Goal: Information Seeking & Learning: Learn about a topic

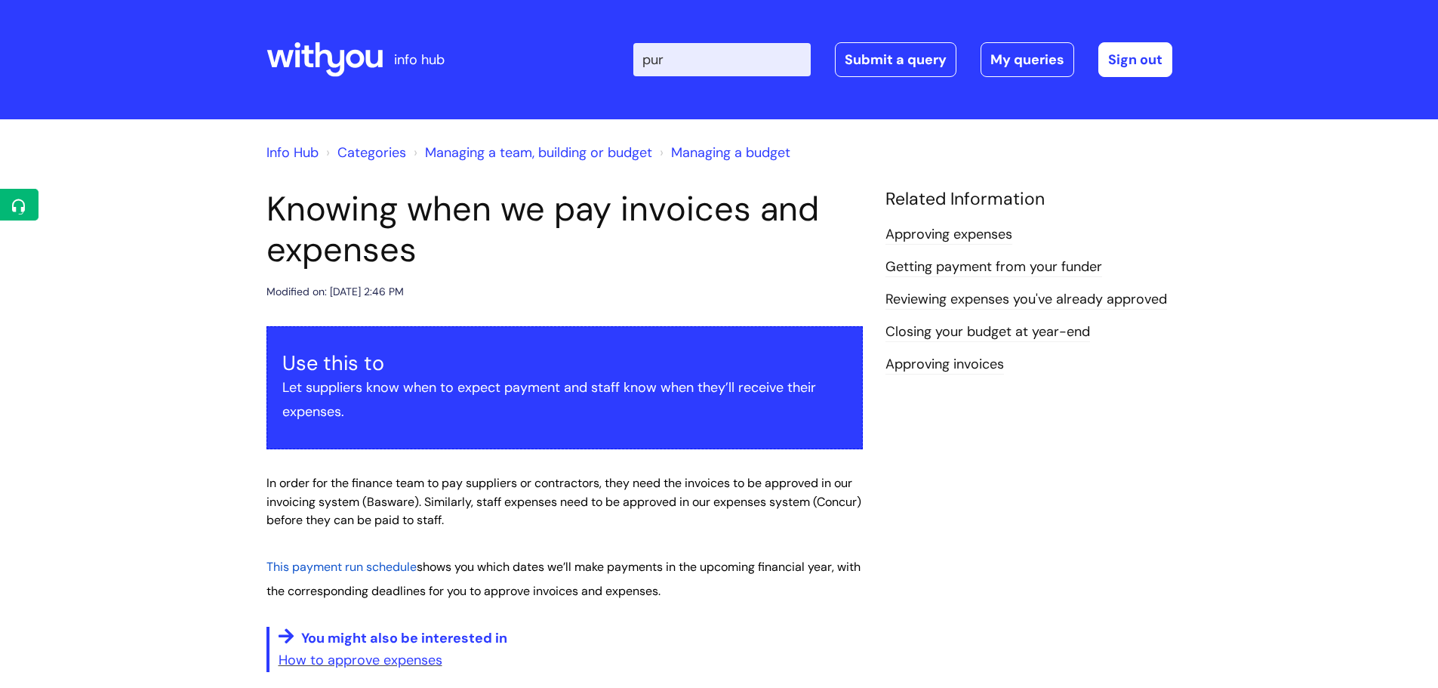
click at [714, 56] on input "pur" at bounding box center [721, 59] width 177 height 33
click at [713, 56] on input "pur" at bounding box center [721, 59] width 177 height 33
type input "finance"
click button "Search" at bounding box center [0, 0] width 0 height 0
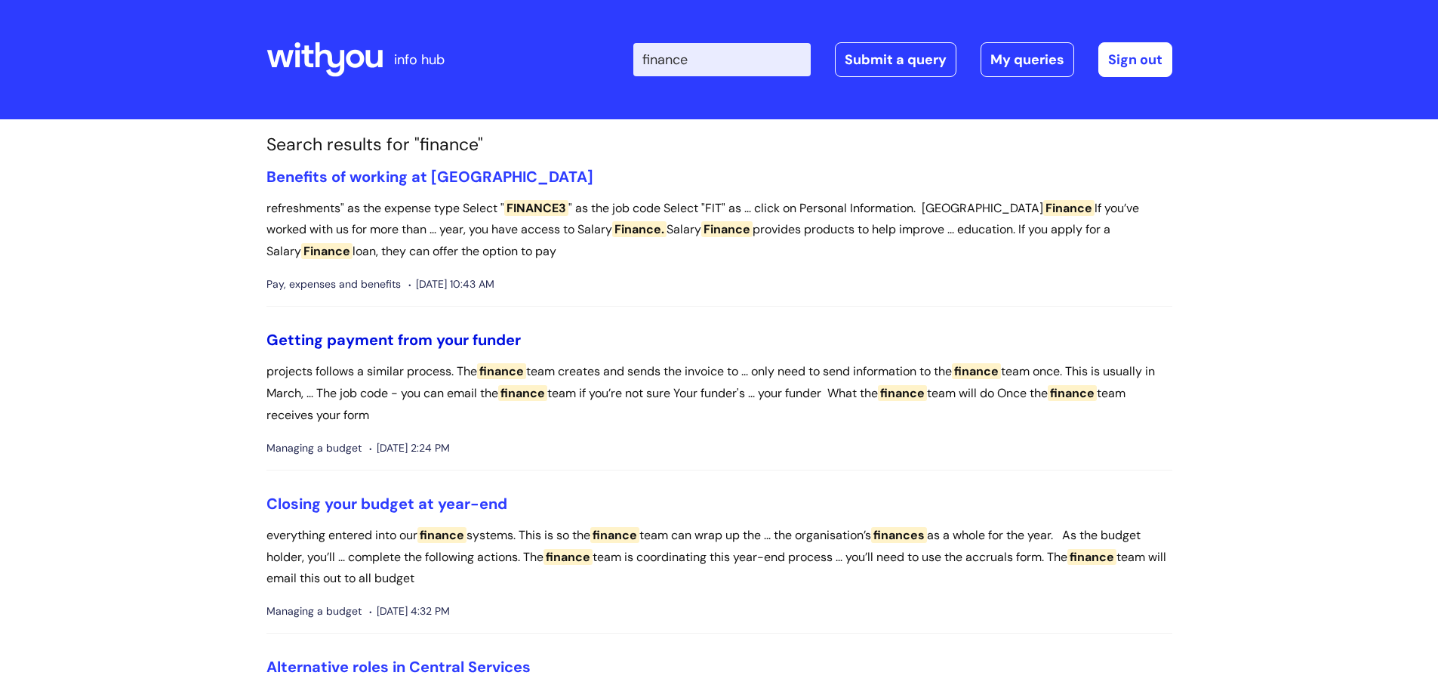
click at [383, 340] on link "Getting payment from your funder" at bounding box center [393, 340] width 254 height 20
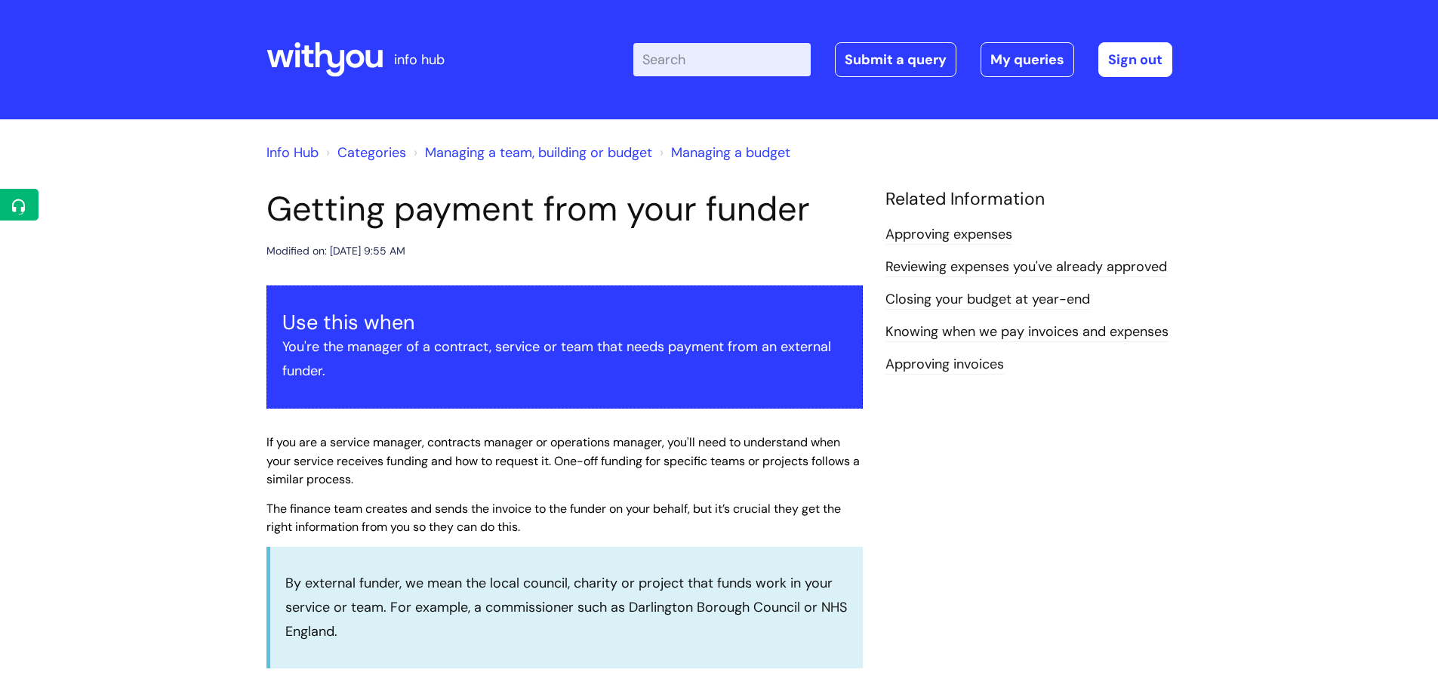
click at [733, 66] on input "Enter your search term here..." at bounding box center [721, 59] width 177 height 33
type input "expenses"
click button "Search" at bounding box center [0, 0] width 0 height 0
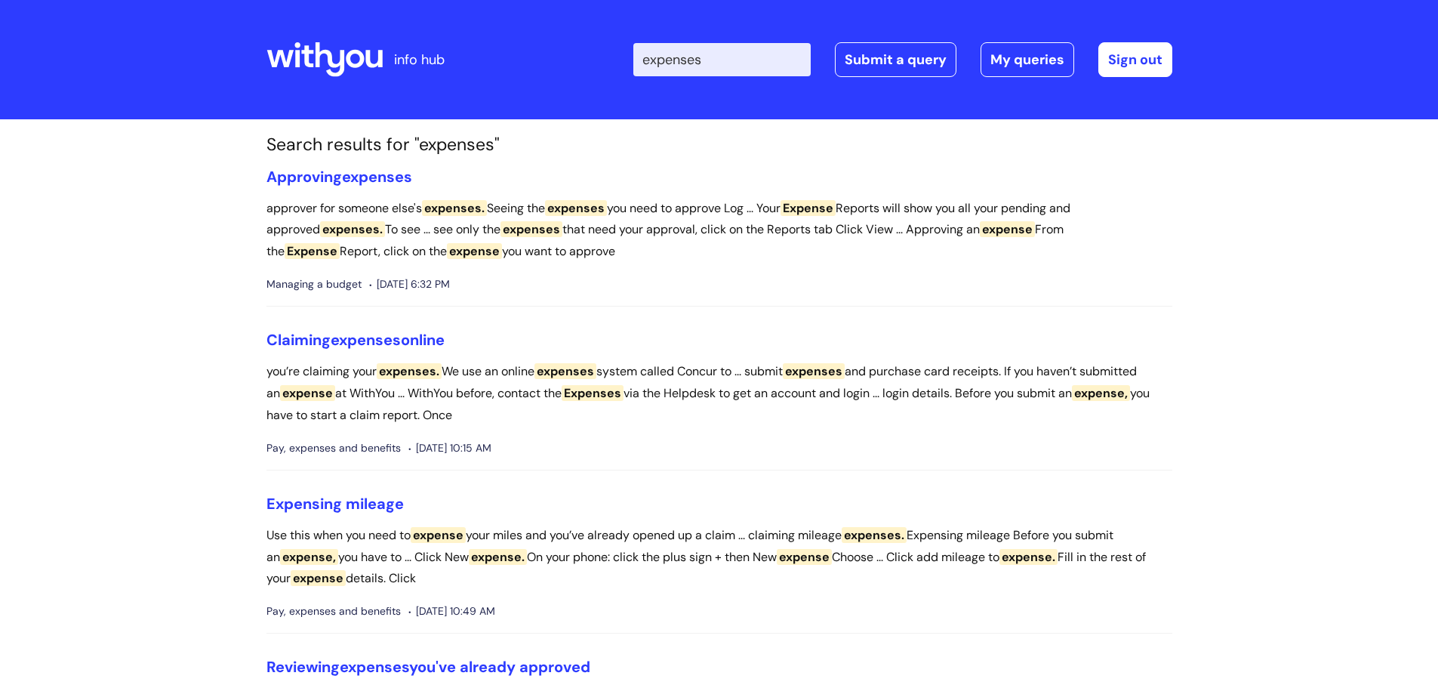
click at [746, 56] on input "expenses" at bounding box center [721, 59] width 177 height 33
type input "faq"
click button "Search" at bounding box center [0, 0] width 0 height 0
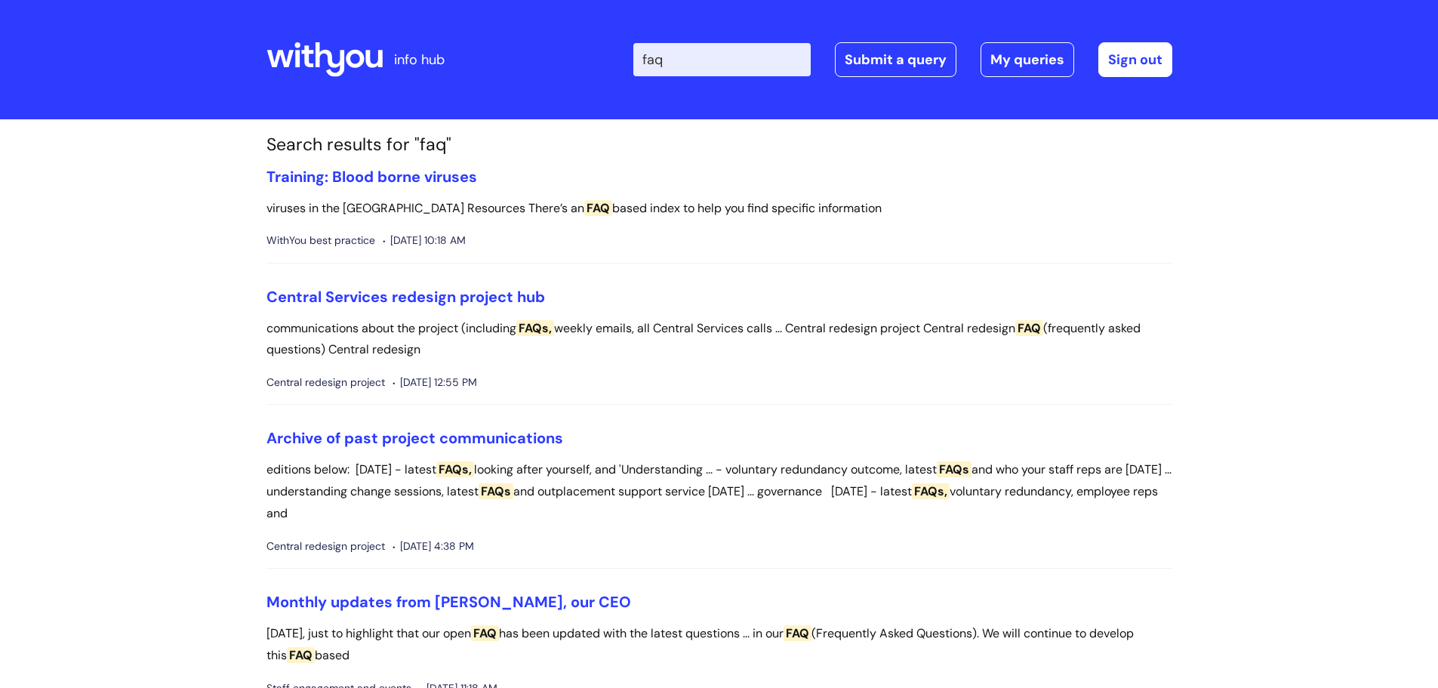
click at [683, 60] on input "faq" at bounding box center [721, 59] width 177 height 33
type input "f"
type input "cycle"
click button "Search" at bounding box center [0, 0] width 0 height 0
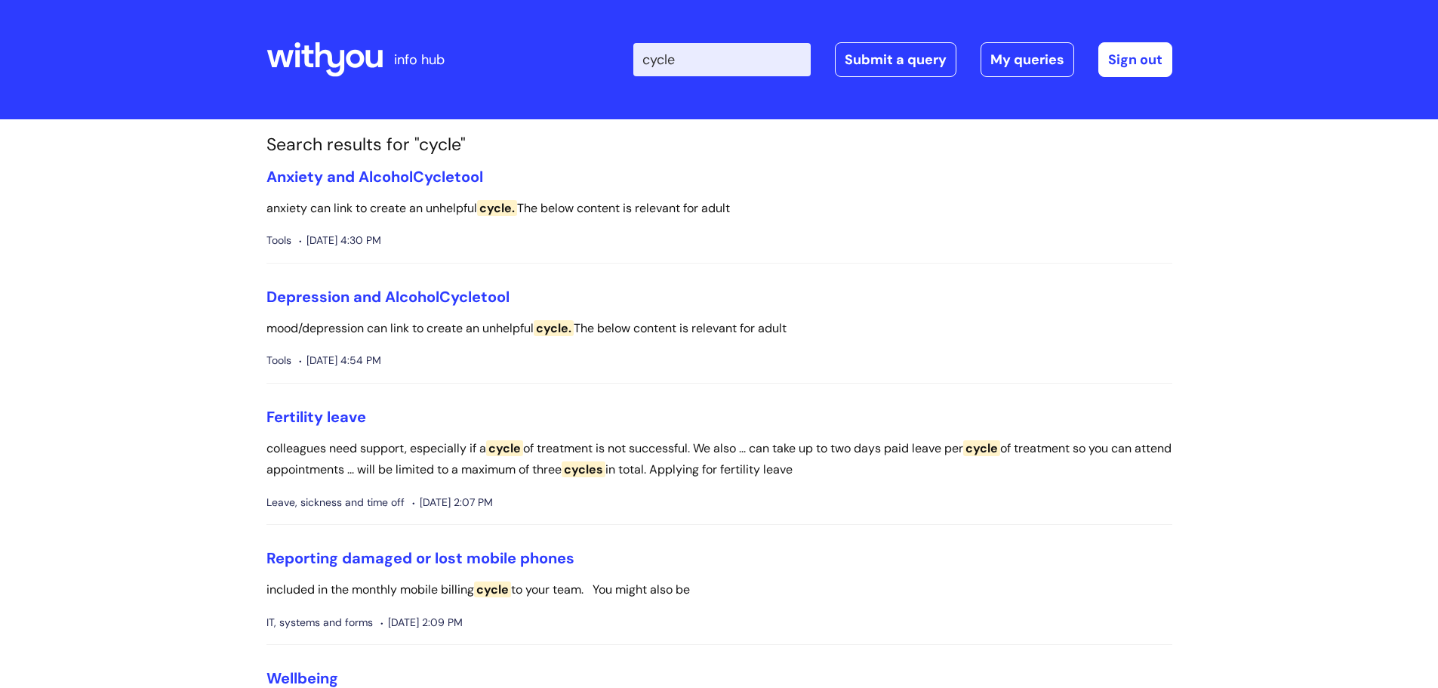
click at [709, 55] on input "cycle" at bounding box center [721, 59] width 177 height 33
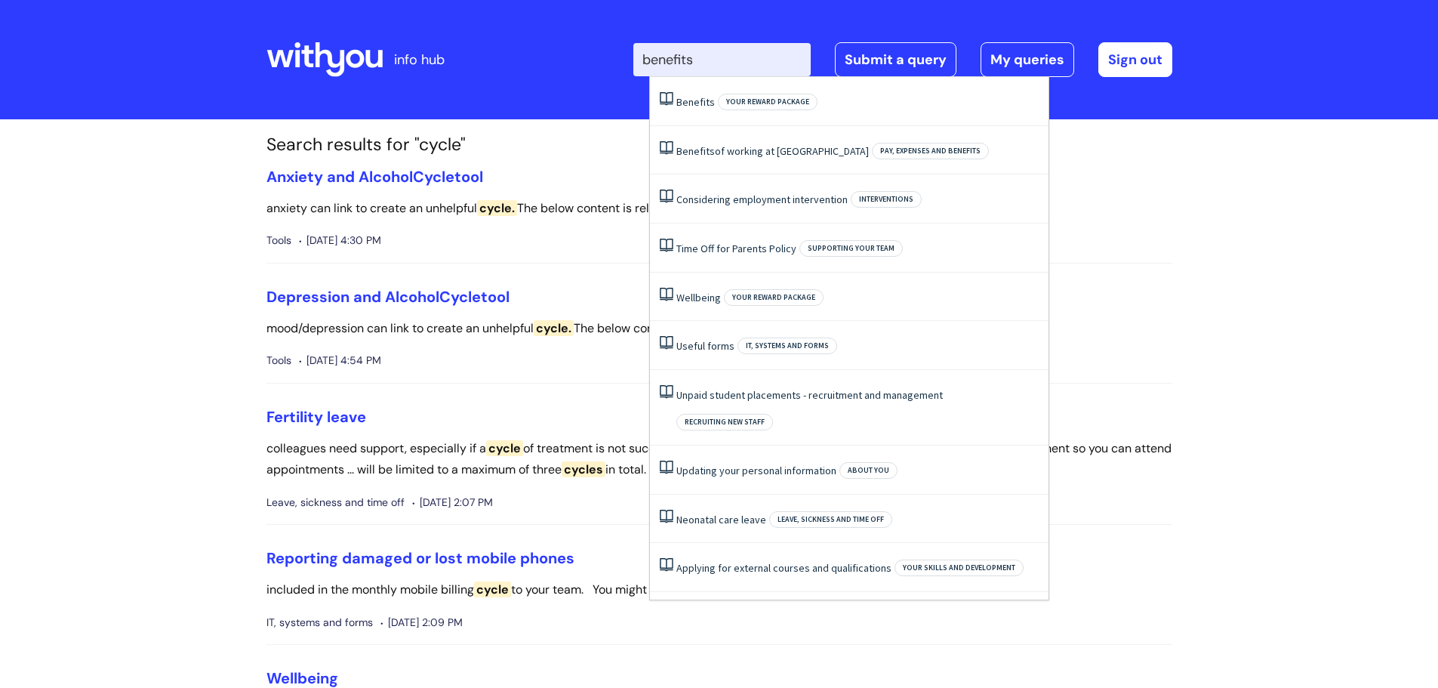
type input "benefits"
click button "Search" at bounding box center [0, 0] width 0 height 0
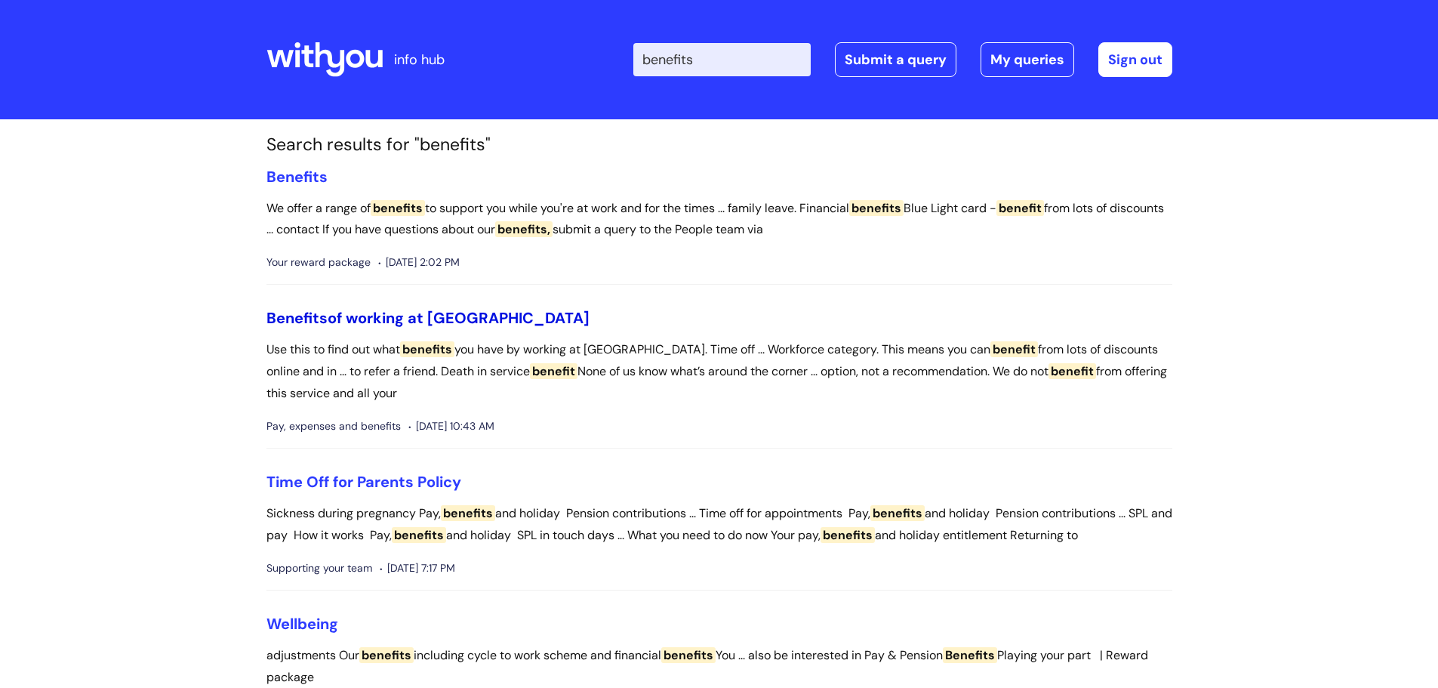
click at [374, 310] on link "Benefits of working at WithYou" at bounding box center [427, 318] width 323 height 20
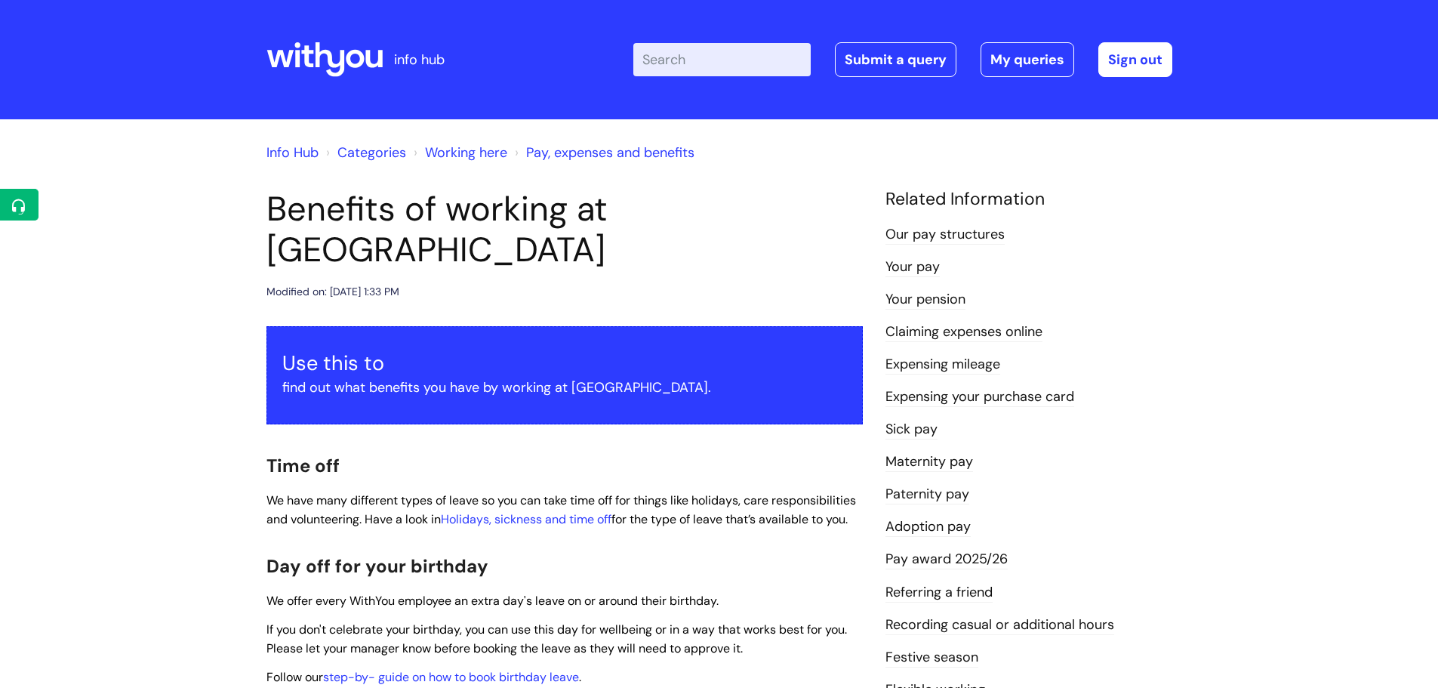
click at [732, 63] on input "Enter your search term here..." at bounding box center [721, 59] width 177 height 33
type input "expenses"
click button "Search" at bounding box center [0, 0] width 0 height 0
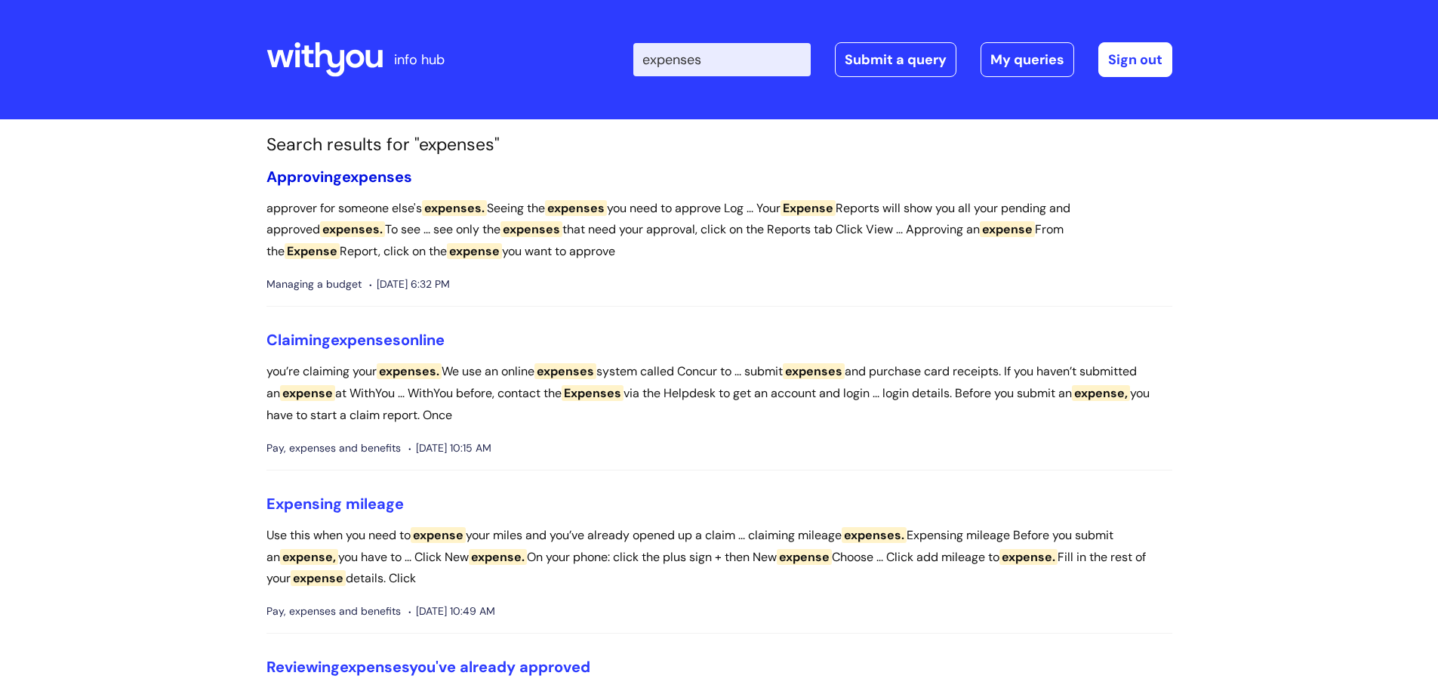
click at [383, 174] on span "expenses" at bounding box center [377, 177] width 70 height 20
